Goal: Information Seeking & Learning: Learn about a topic

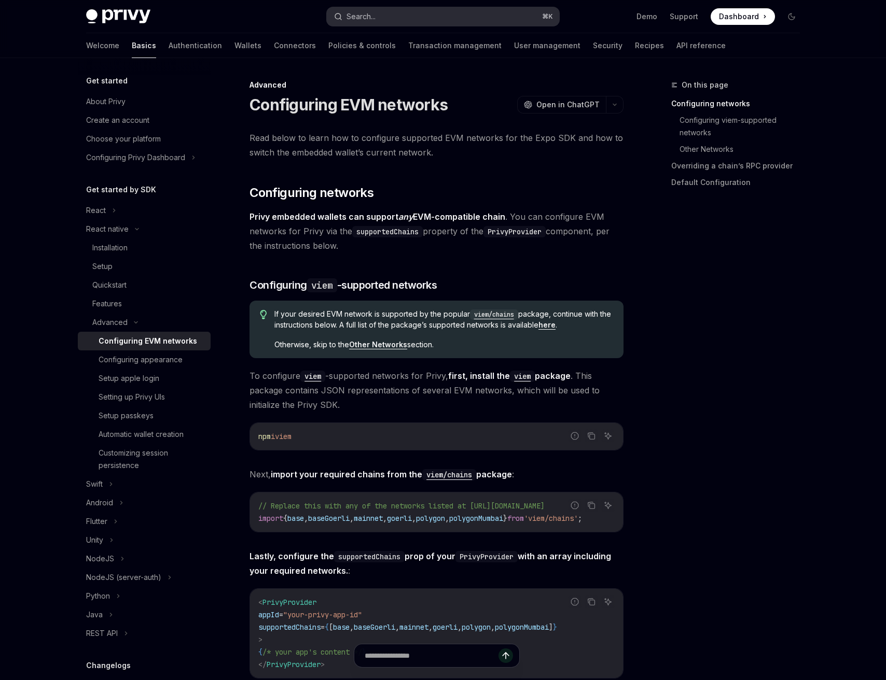
click at [351, 13] on div "Search..." at bounding box center [360, 16] width 29 height 12
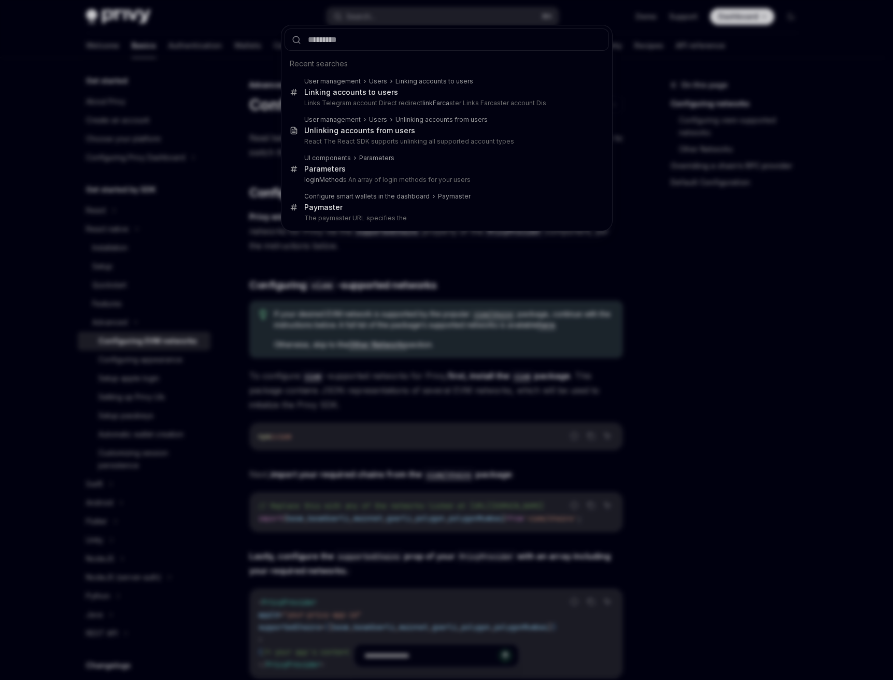
type input "**********"
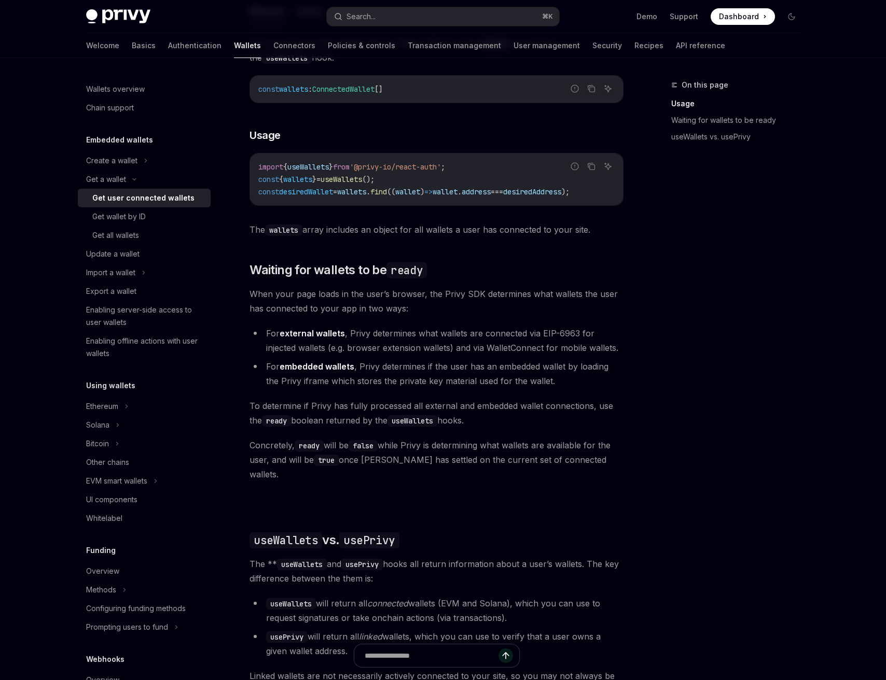
scroll to position [500, 0]
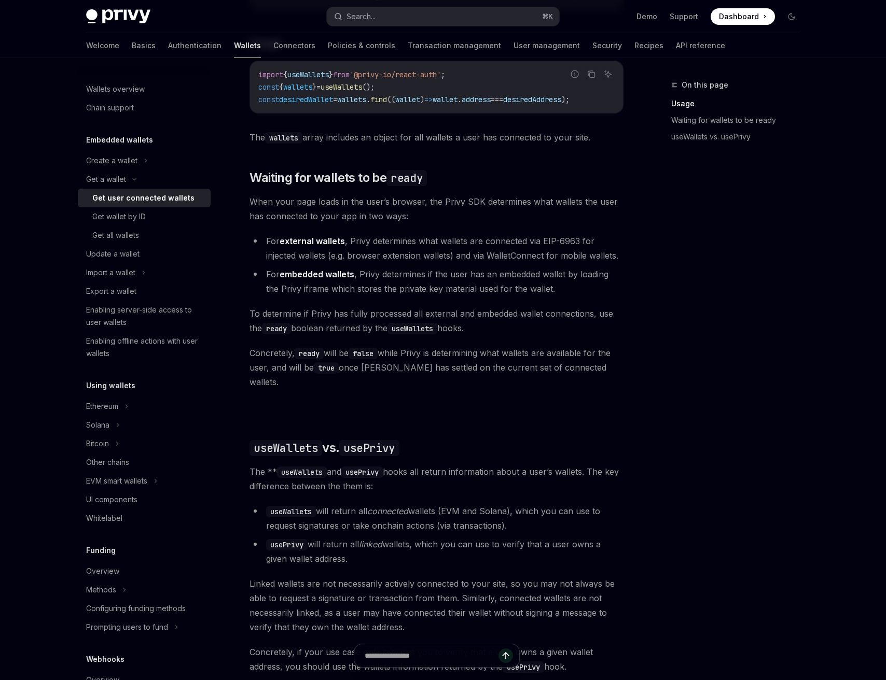
click at [455, 290] on li "For embedded wallets , Privy determines if the user has an embedded wallet by l…" at bounding box center [436, 281] width 374 height 29
click at [448, 282] on li "For embedded wallets , Privy determines if the user has an embedded wallet by l…" at bounding box center [436, 281] width 374 height 29
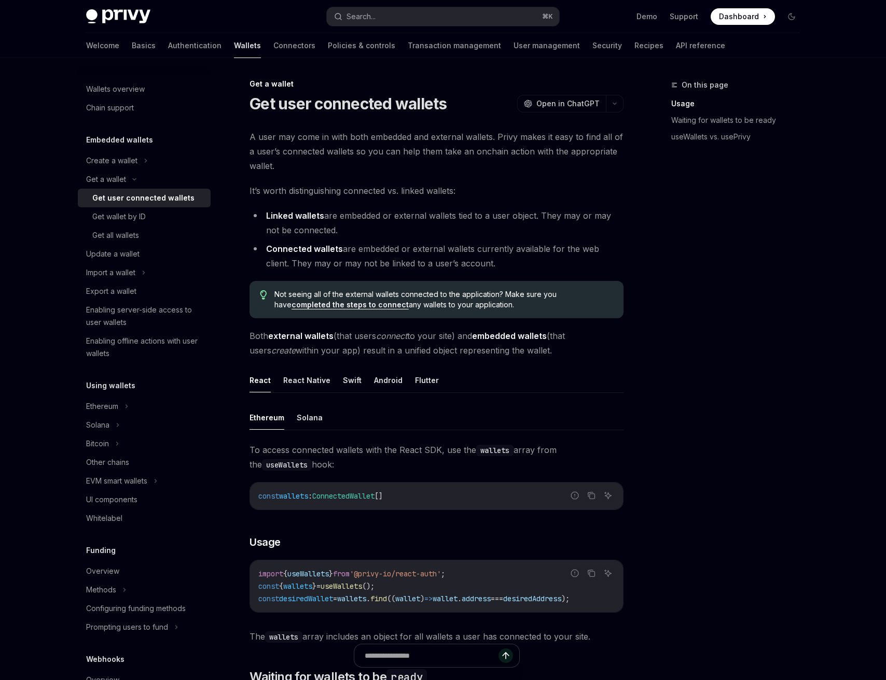
scroll to position [0, 0]
click at [303, 382] on button "React Native" at bounding box center [306, 381] width 47 height 24
type textarea "*"
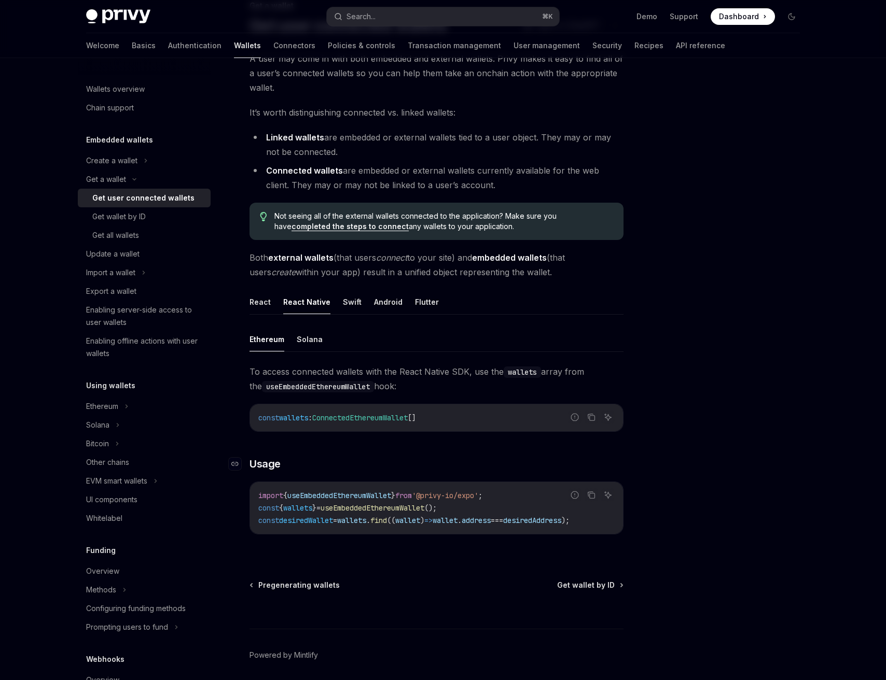
scroll to position [122, 0]
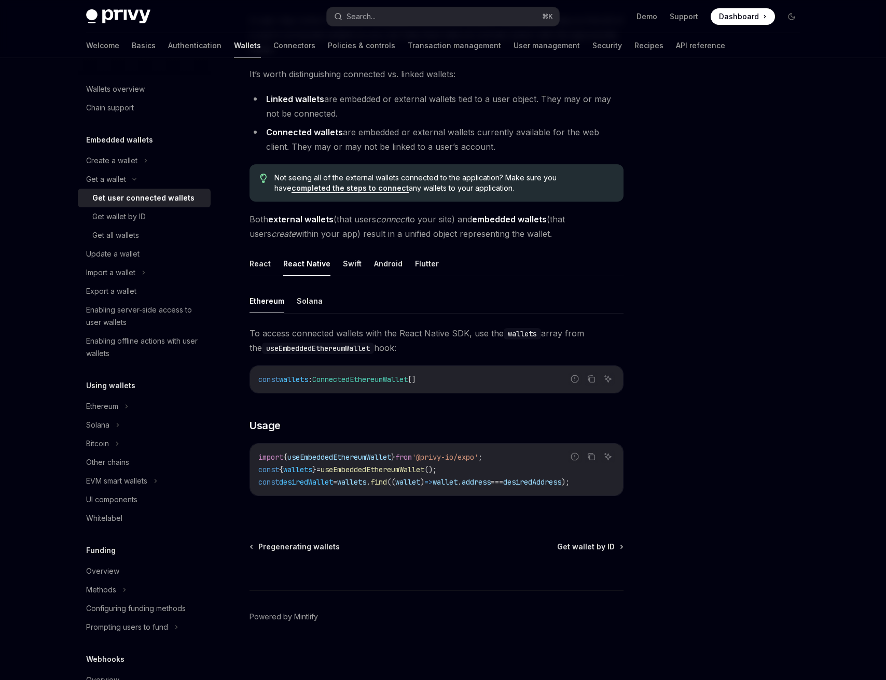
drag, startPoint x: 262, startPoint y: 215, endPoint x: 574, endPoint y: 228, distance: 311.9
click at [574, 228] on span "Both external wallets (that users connect to your site) and embedded wallets (t…" at bounding box center [436, 226] width 374 height 29
click at [333, 329] on span "To access connected wallets with the React Native SDK, use the wallets array fr…" at bounding box center [436, 340] width 374 height 29
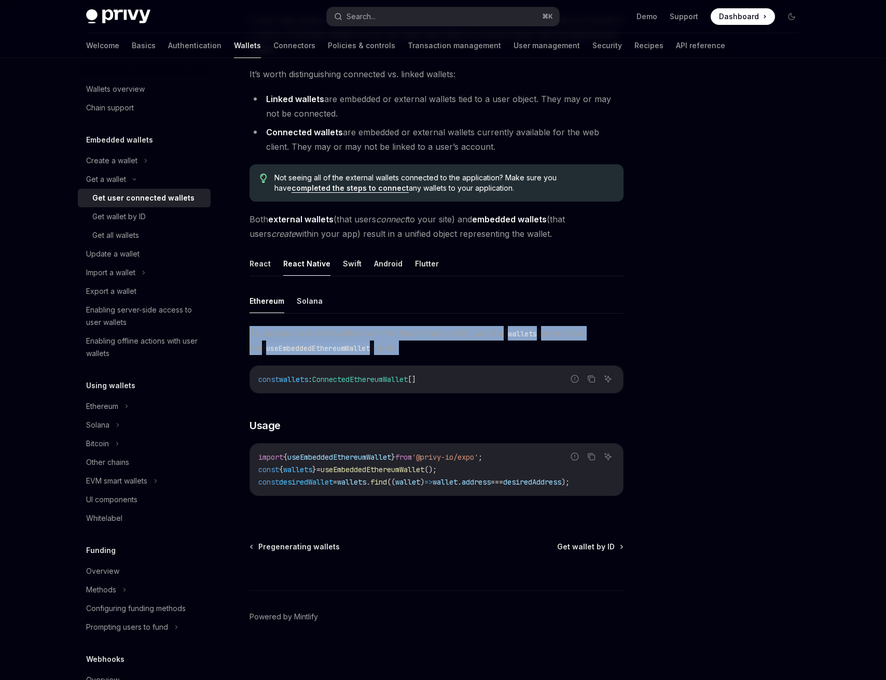
click at [333, 329] on span "To access connected wallets with the React Native SDK, use the wallets array fr…" at bounding box center [436, 340] width 374 height 29
click at [396, 17] on button "Search... ⌘ K" at bounding box center [443, 16] width 232 height 19
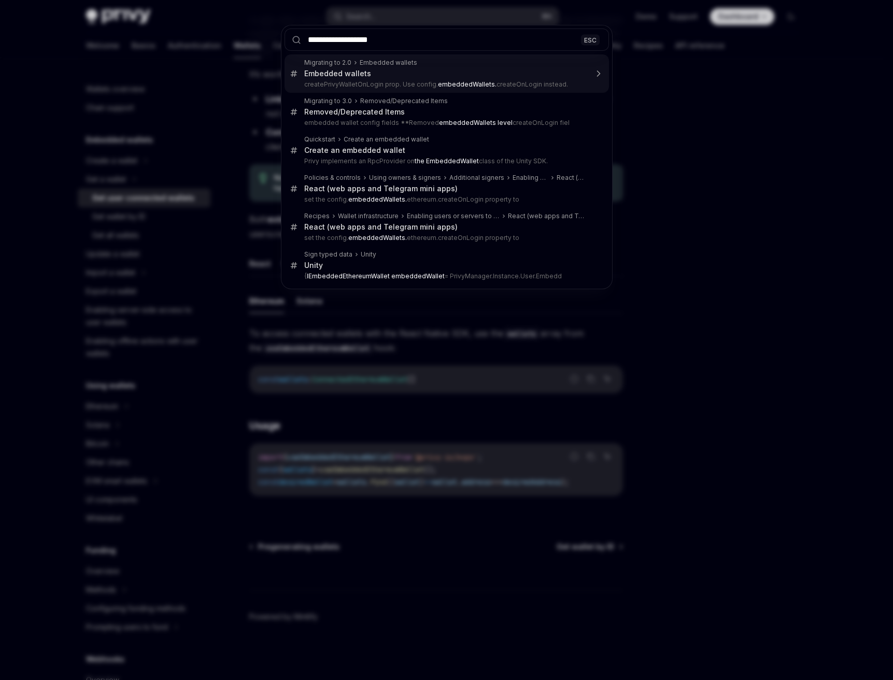
type input "**********"
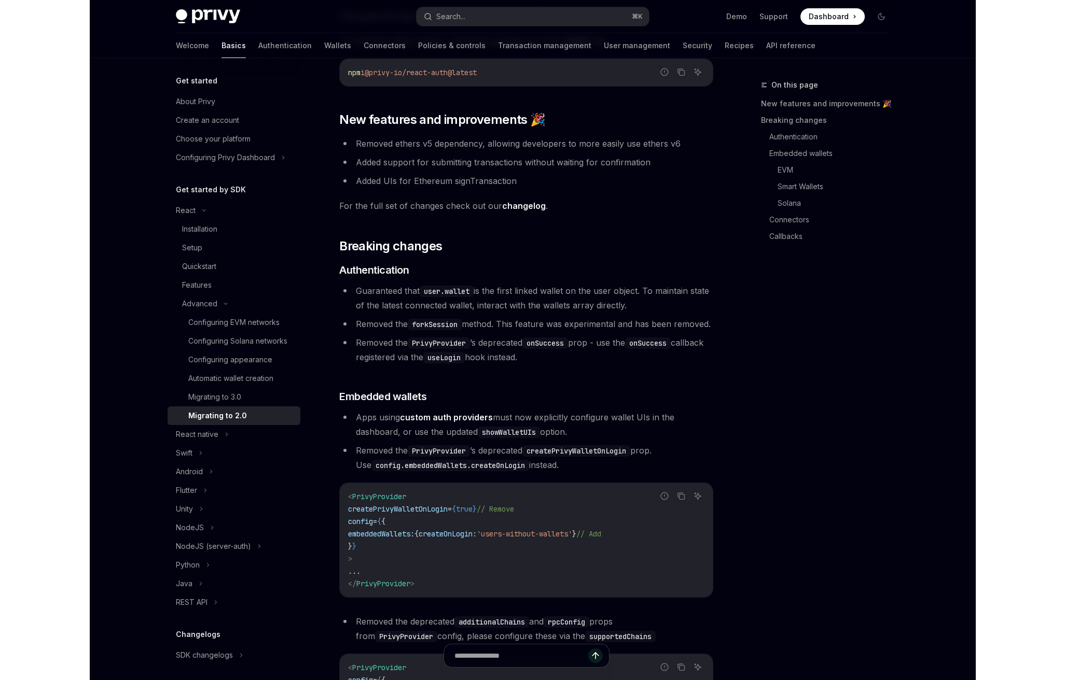
scroll to position [447, 0]
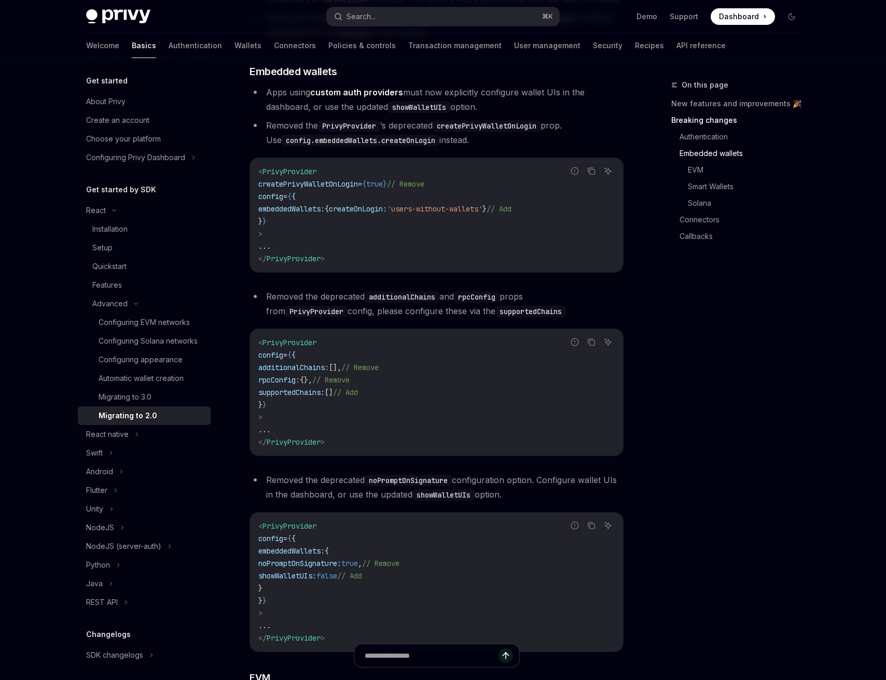
drag, startPoint x: 267, startPoint y: 141, endPoint x: 474, endPoint y: 152, distance: 207.7
click at [474, 147] on li "Removed the PrivyProvider ’s deprecated createPrivyWalletOnLogin prop. Use conf…" at bounding box center [436, 132] width 374 height 29
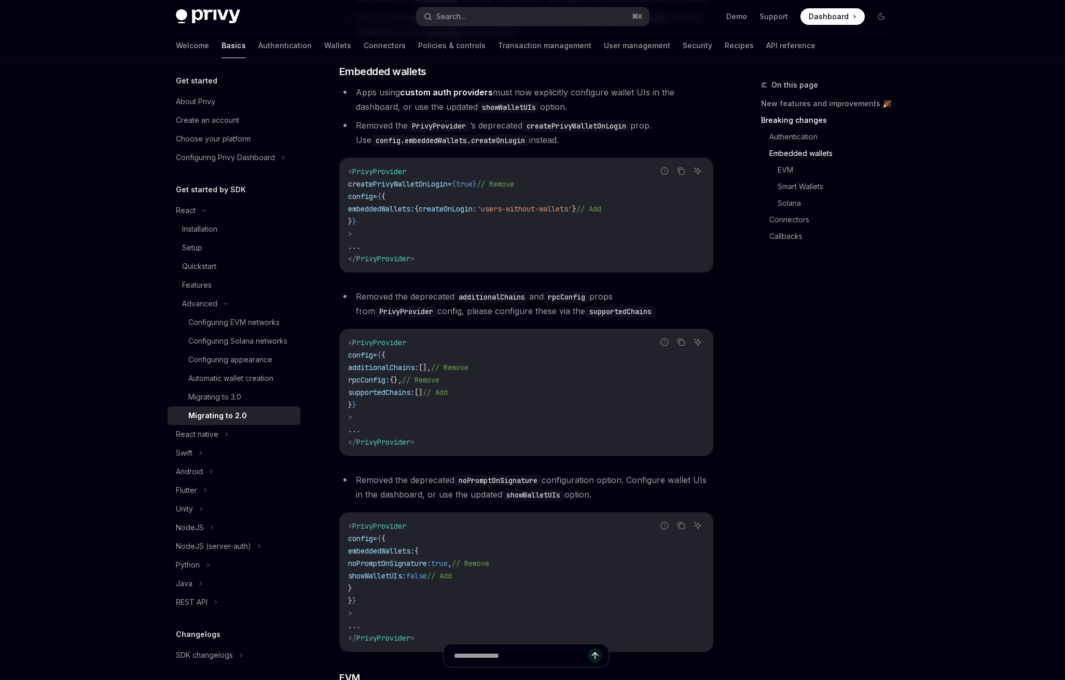
click at [567, 214] on span "'users-without-wallets'" at bounding box center [524, 208] width 95 height 9
click at [572, 214] on span "'users-without-wallets'" at bounding box center [524, 208] width 95 height 9
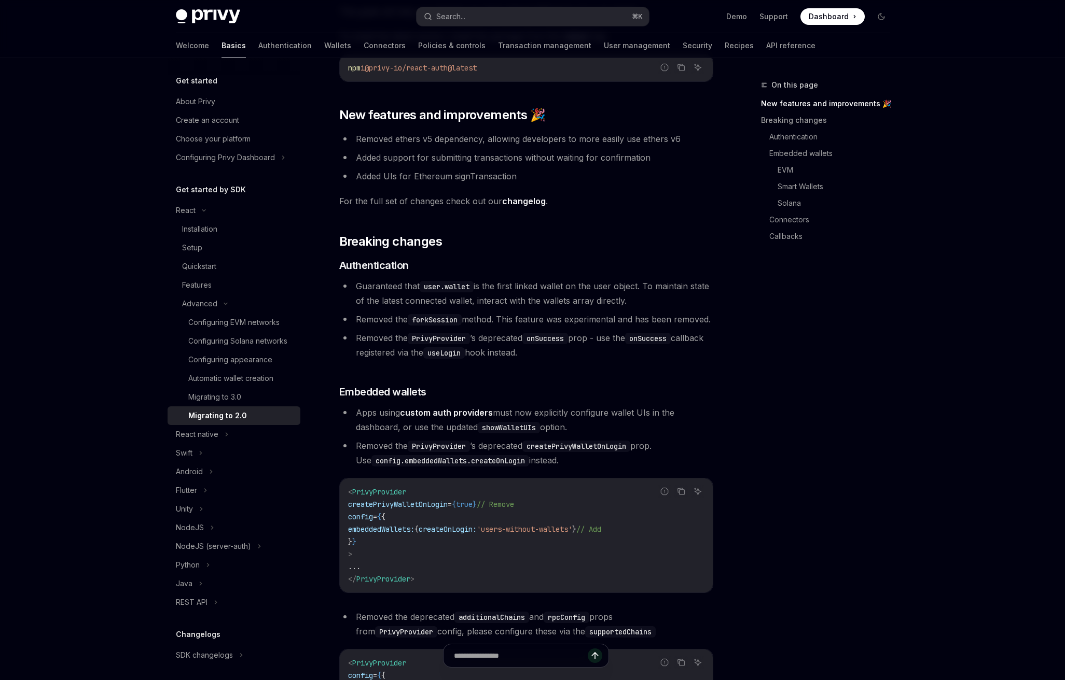
scroll to position [121, 0]
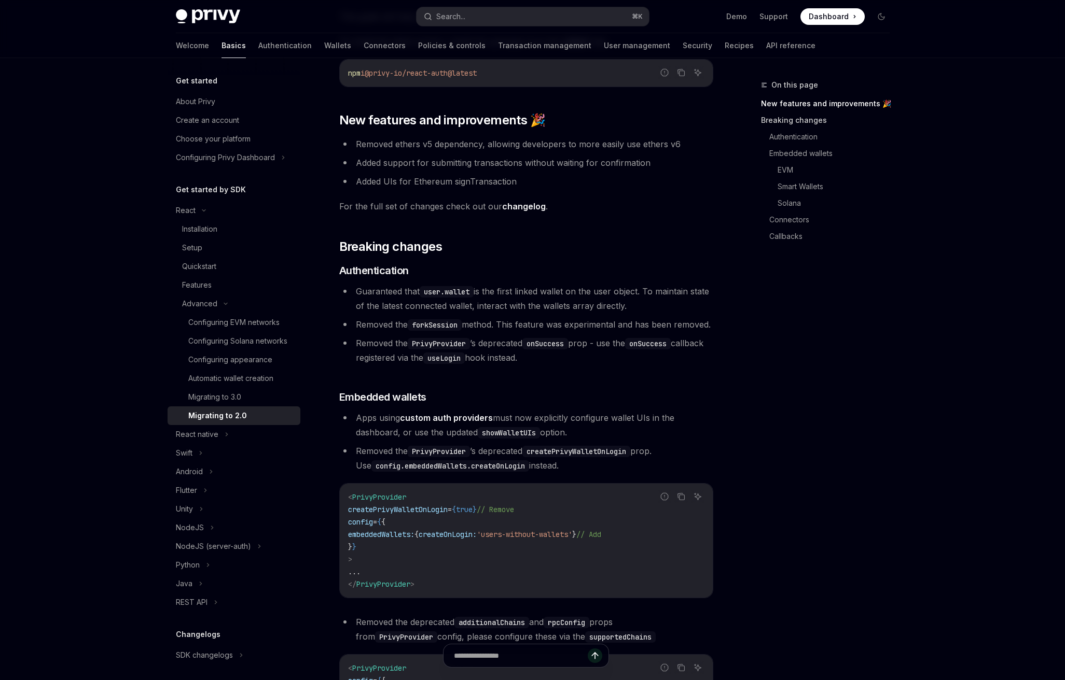
click at [797, 124] on link "Breaking changes" at bounding box center [829, 120] width 137 height 17
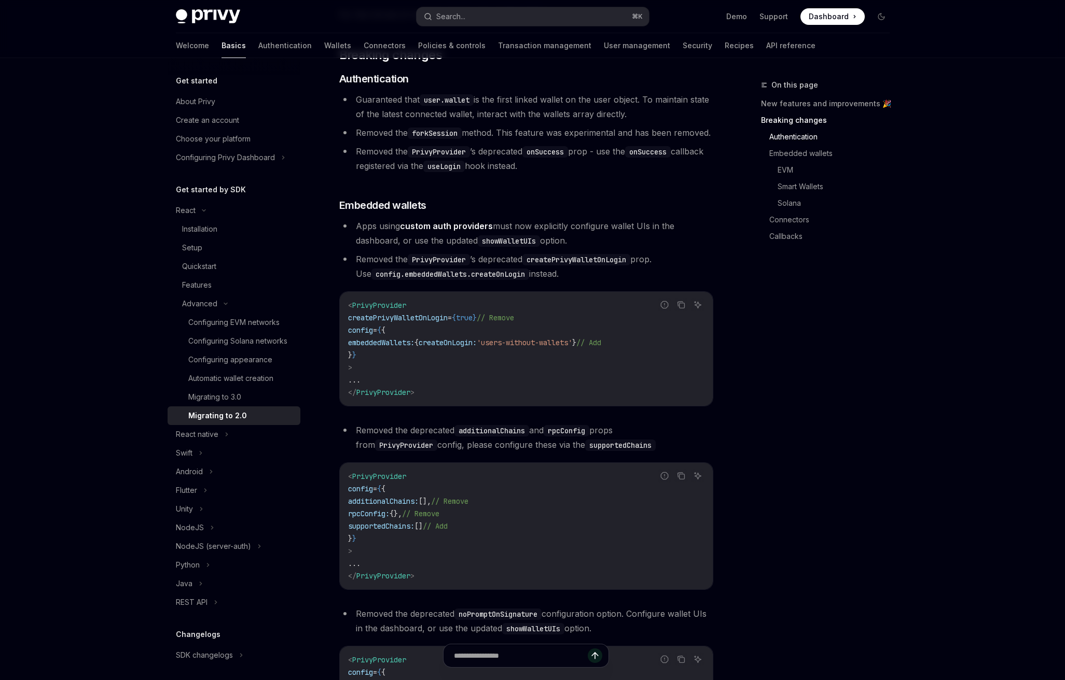
scroll to position [318, 0]
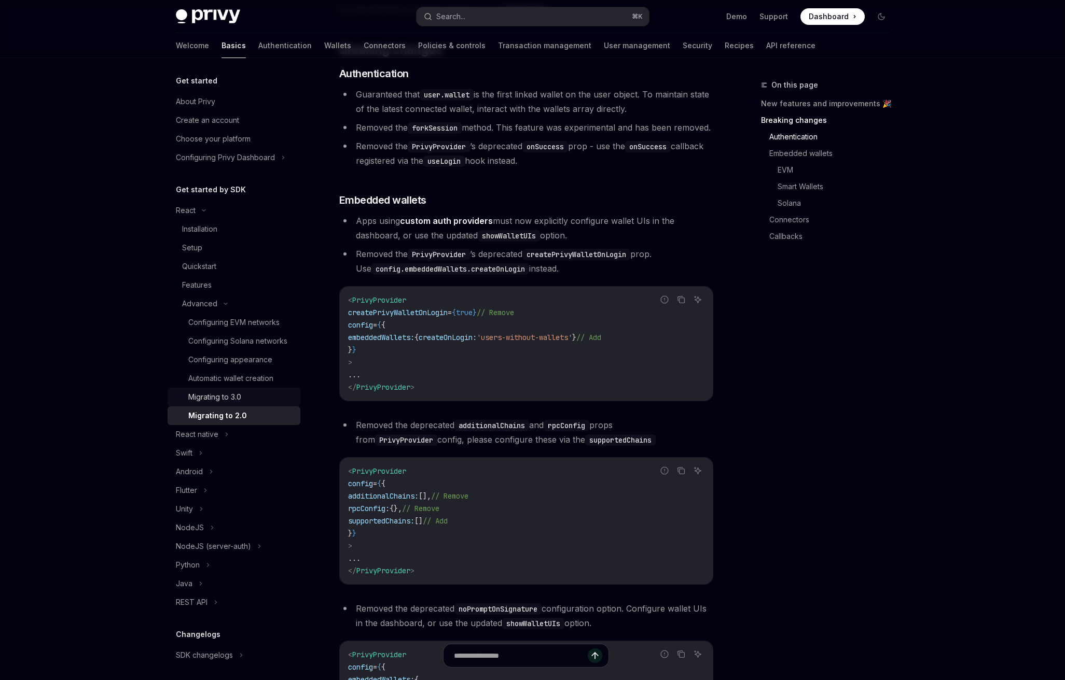
click at [233, 403] on div "Migrating to 3.0" at bounding box center [214, 397] width 53 height 12
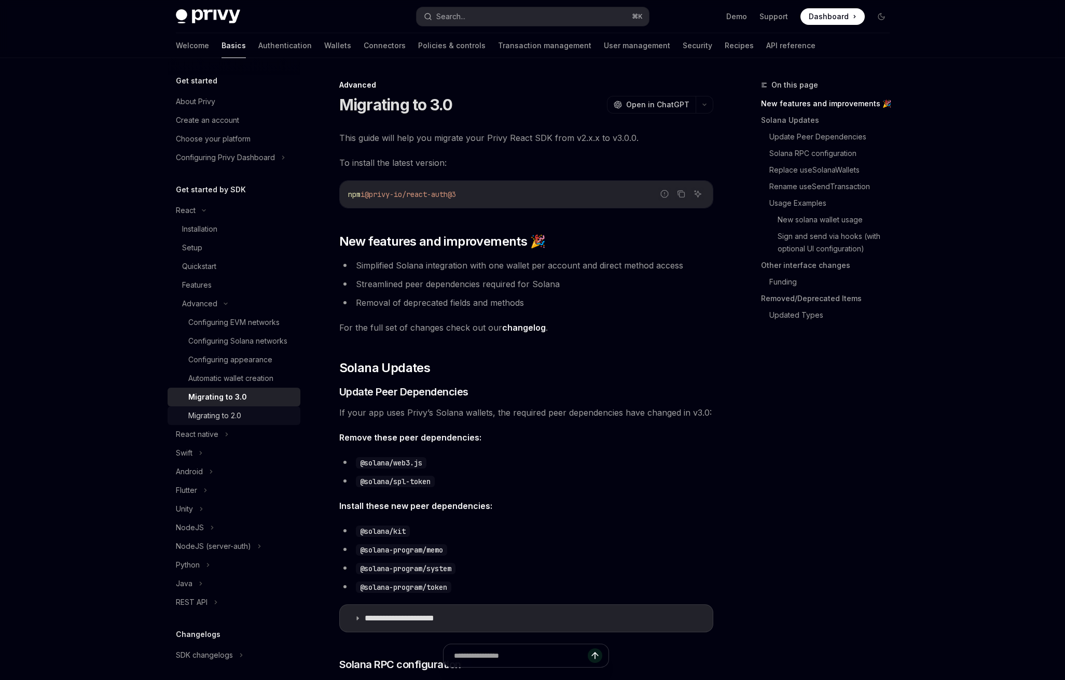
click at [211, 422] on div "Migrating to 2.0" at bounding box center [214, 416] width 53 height 12
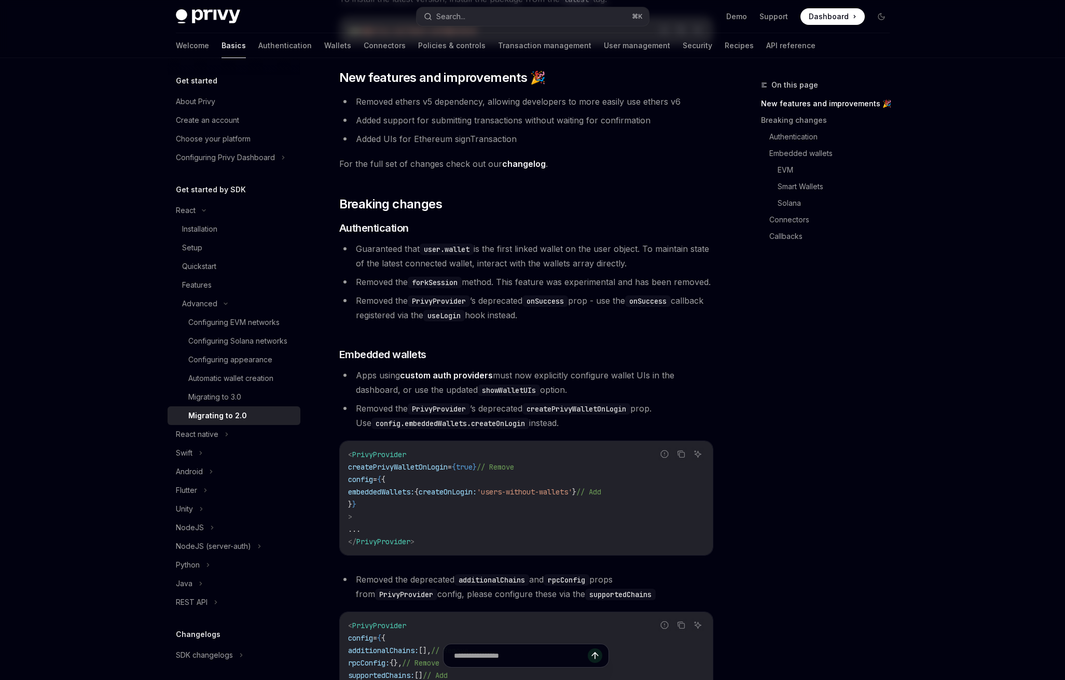
scroll to position [188, 0]
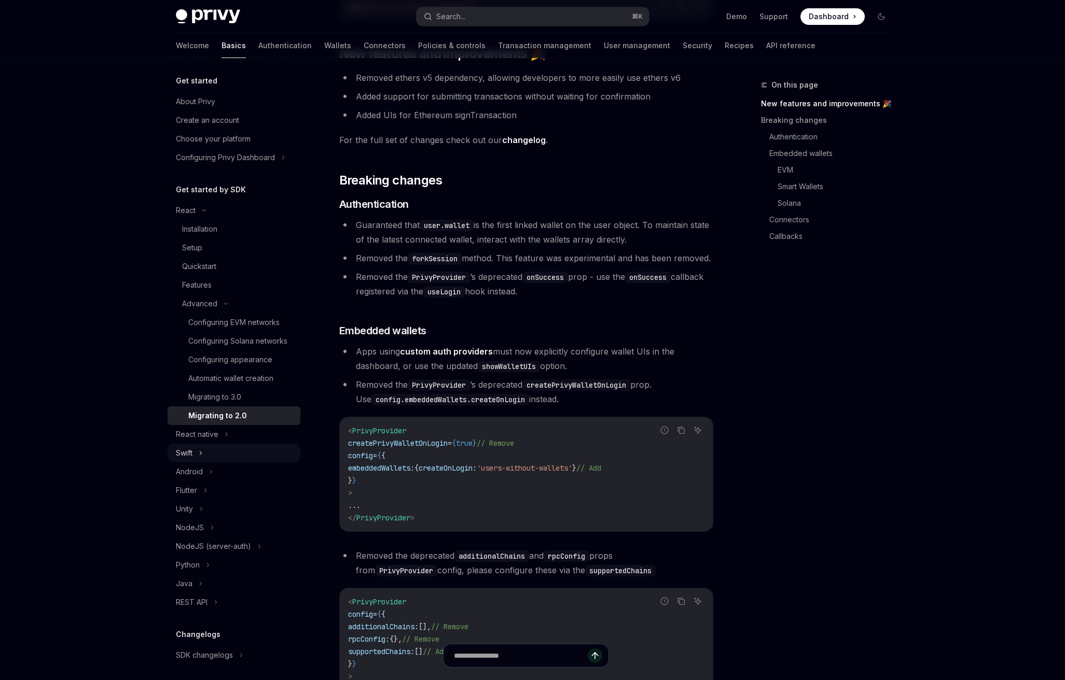
click at [192, 459] on div "Swift" at bounding box center [184, 453] width 17 height 12
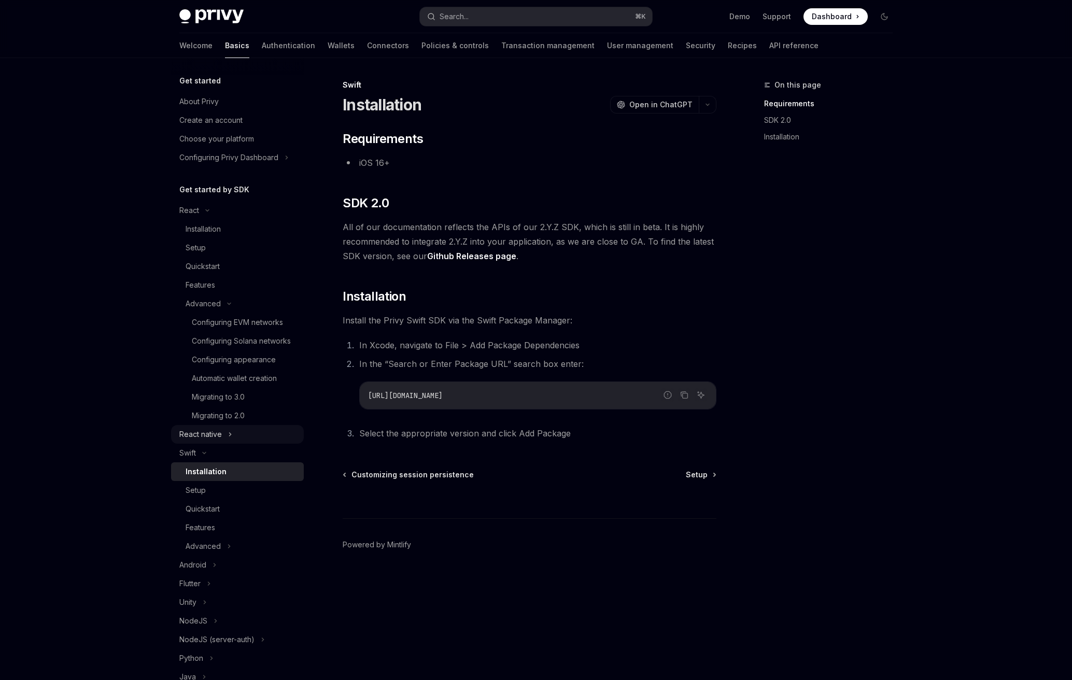
click at [212, 441] on div "React native" at bounding box center [200, 434] width 43 height 12
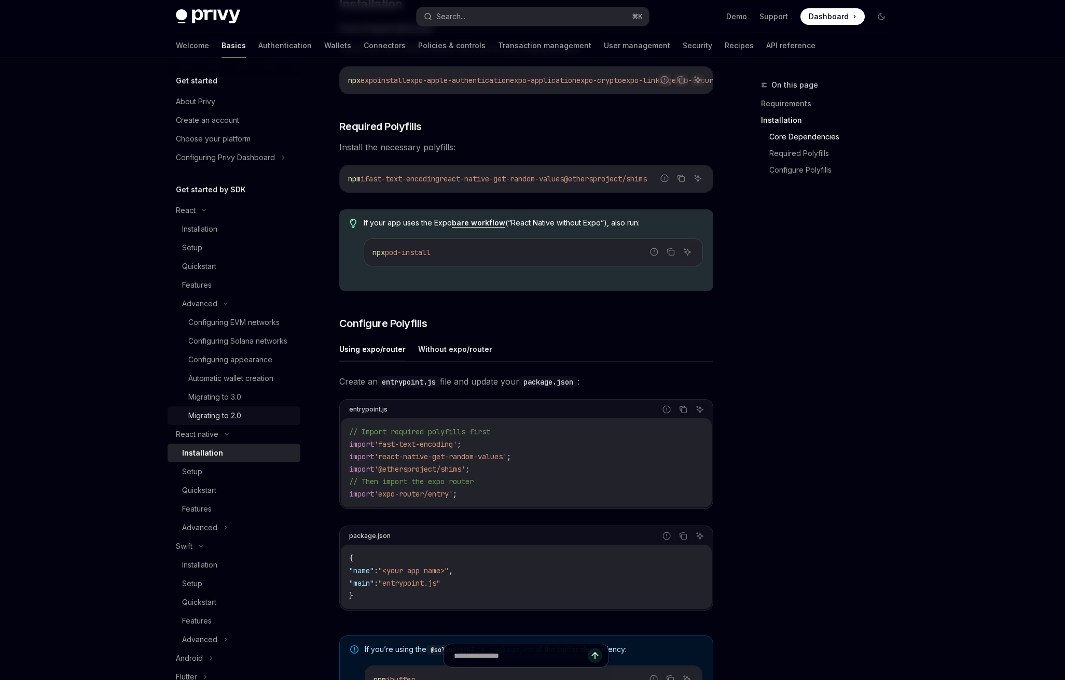
scroll to position [249, 0]
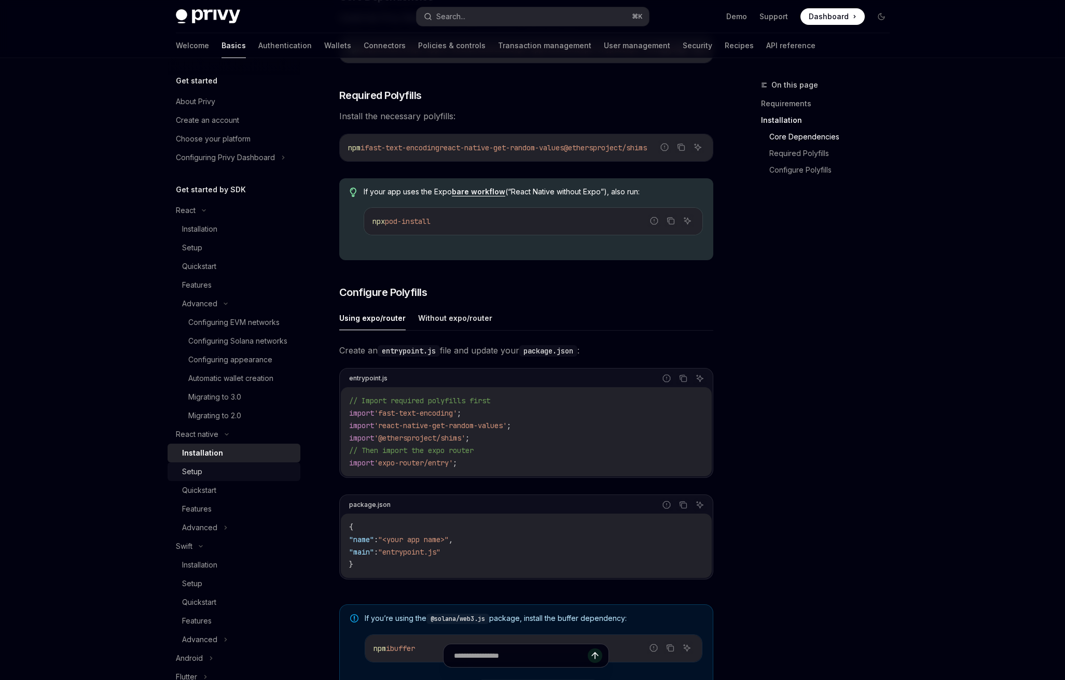
click at [213, 478] on div "Setup" at bounding box center [238, 472] width 112 height 12
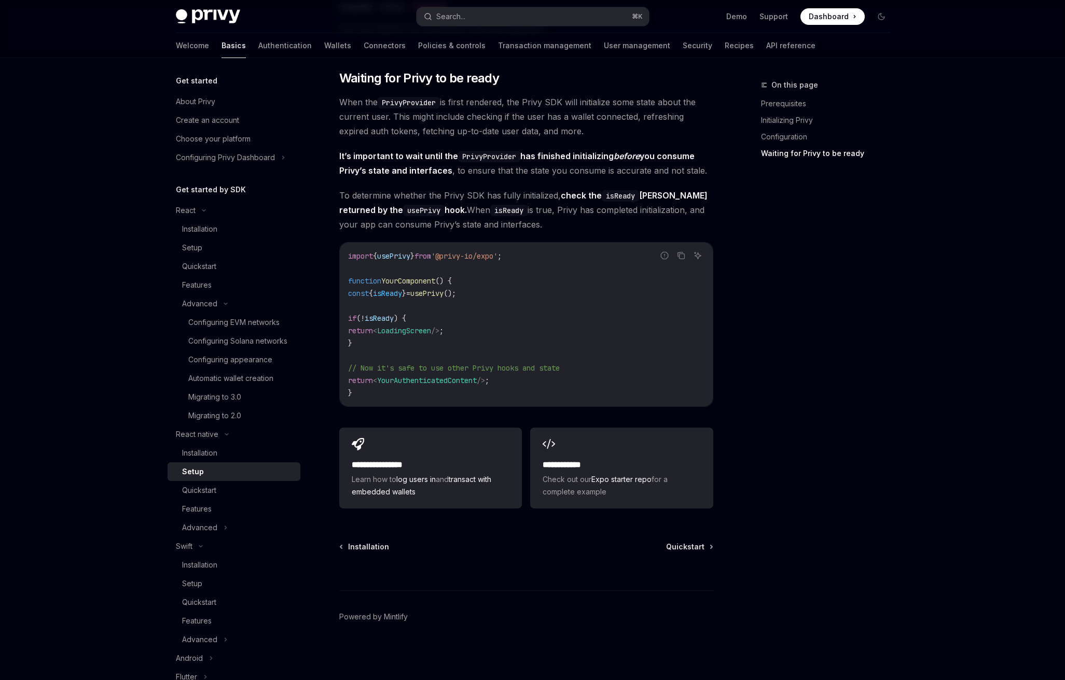
scroll to position [751, 0]
click at [207, 497] on div "Quickstart" at bounding box center [199, 490] width 34 height 12
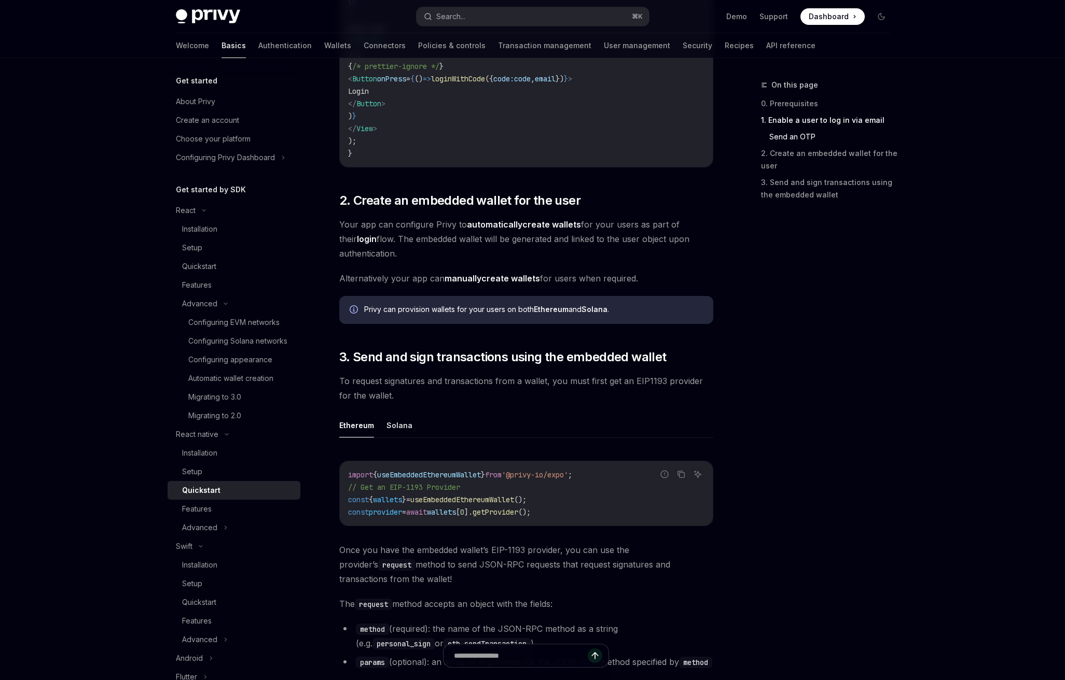
scroll to position [878, 0]
click at [509, 227] on strong "automatically" at bounding box center [494, 226] width 55 height 10
type textarea "*"
